Goal: Task Accomplishment & Management: Manage account settings

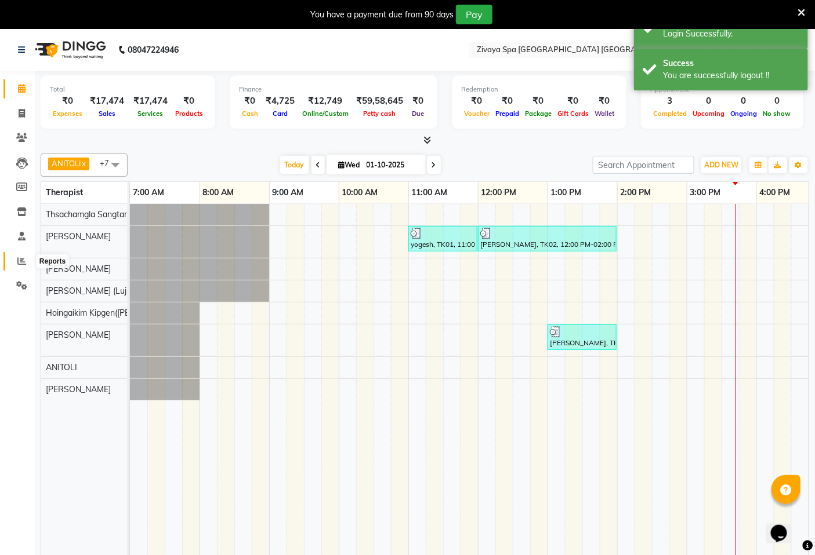
click at [24, 259] on icon at bounding box center [21, 261] width 9 height 9
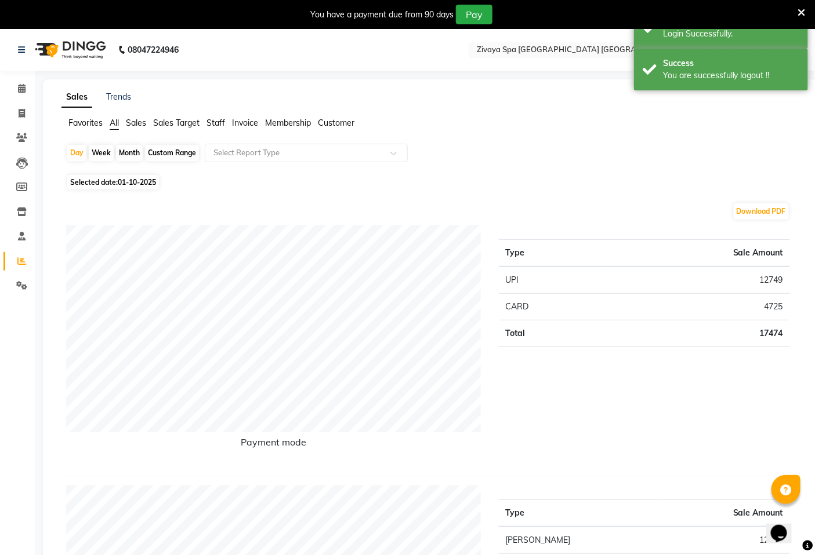
click at [170, 126] on span "Sales Target" at bounding box center [176, 123] width 46 height 10
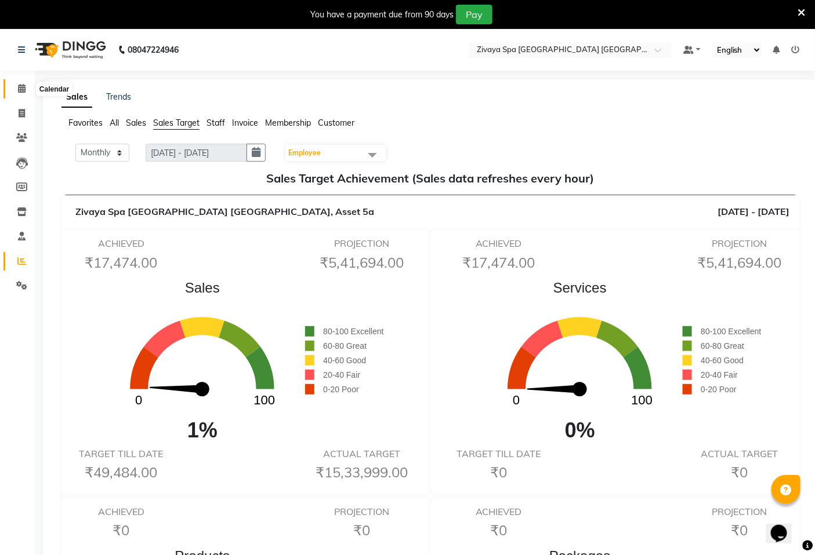
click at [20, 89] on icon at bounding box center [22, 88] width 8 height 9
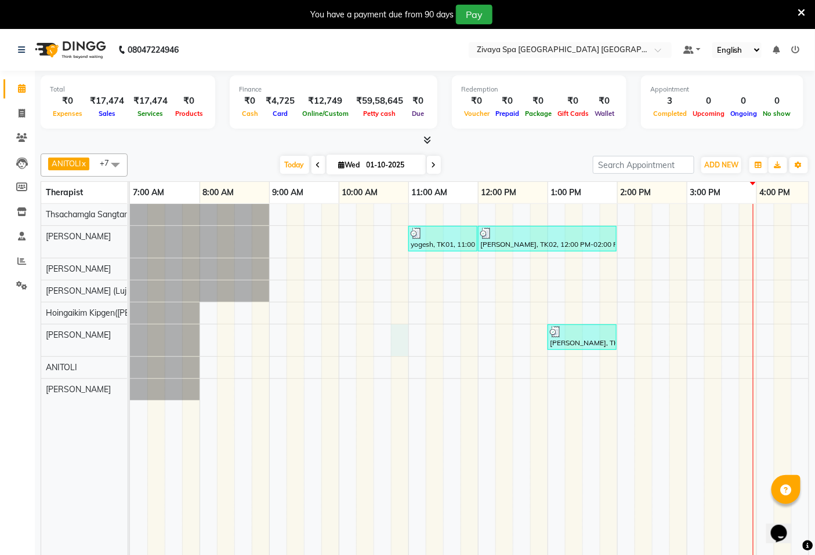
click at [402, 338] on div "yogesh, TK01, 11:00 AM-12:00 PM, Fusion Therapy - 60 Mins [PERSON_NAME], TK02, …" at bounding box center [686, 388] width 1113 height 368
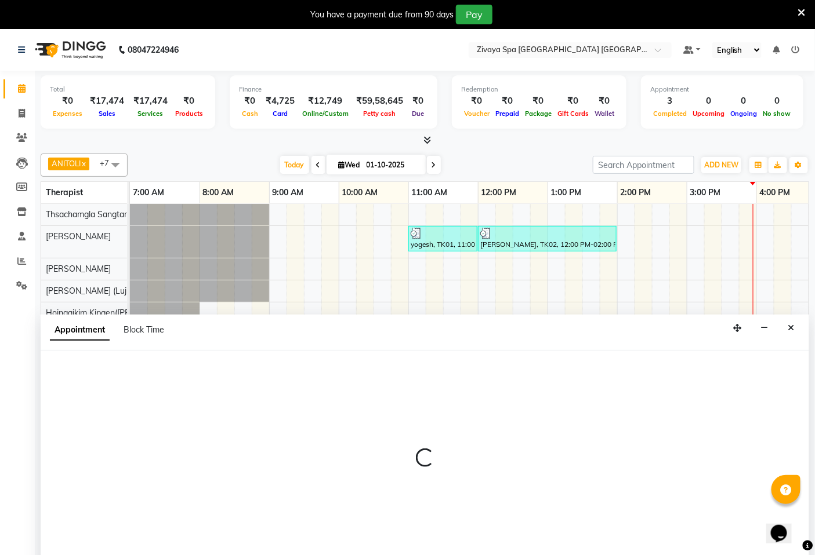
select select "58747"
select select "645"
select select "tentative"
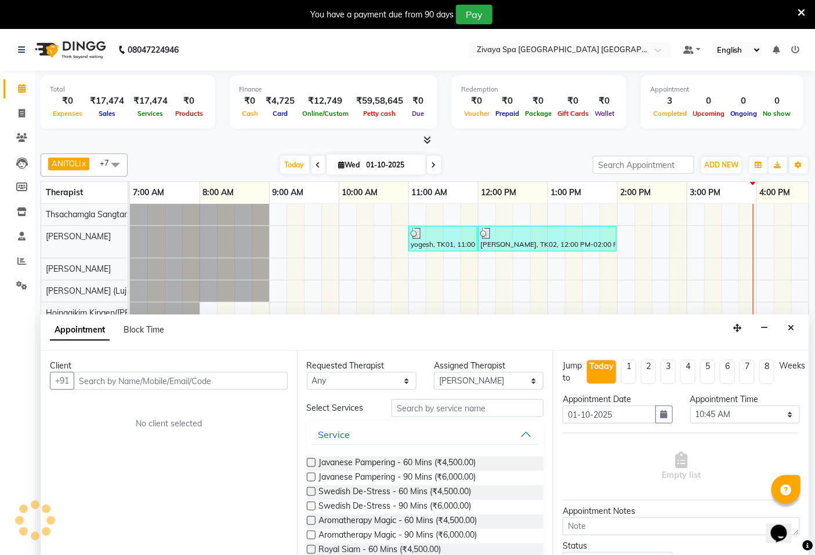
scroll to position [29, 0]
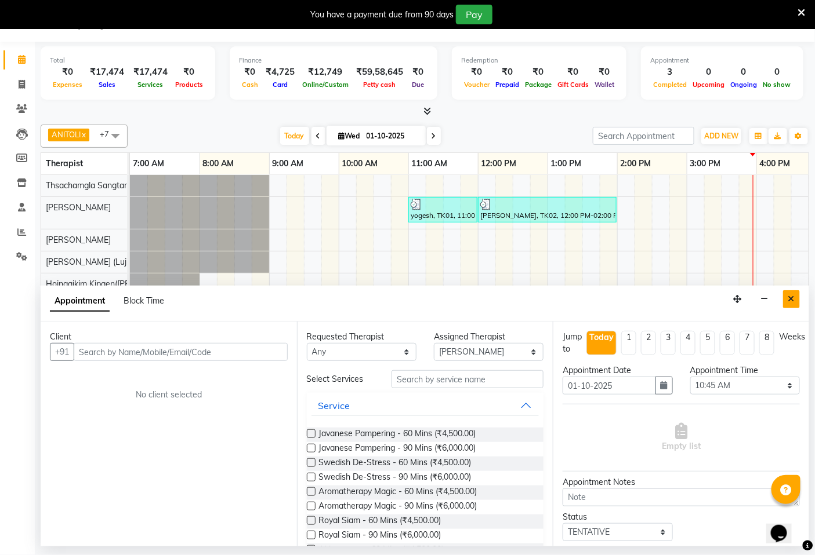
click at [791, 296] on icon "Close" at bounding box center [791, 299] width 6 height 8
